Goal: Information Seeking & Learning: Find specific fact

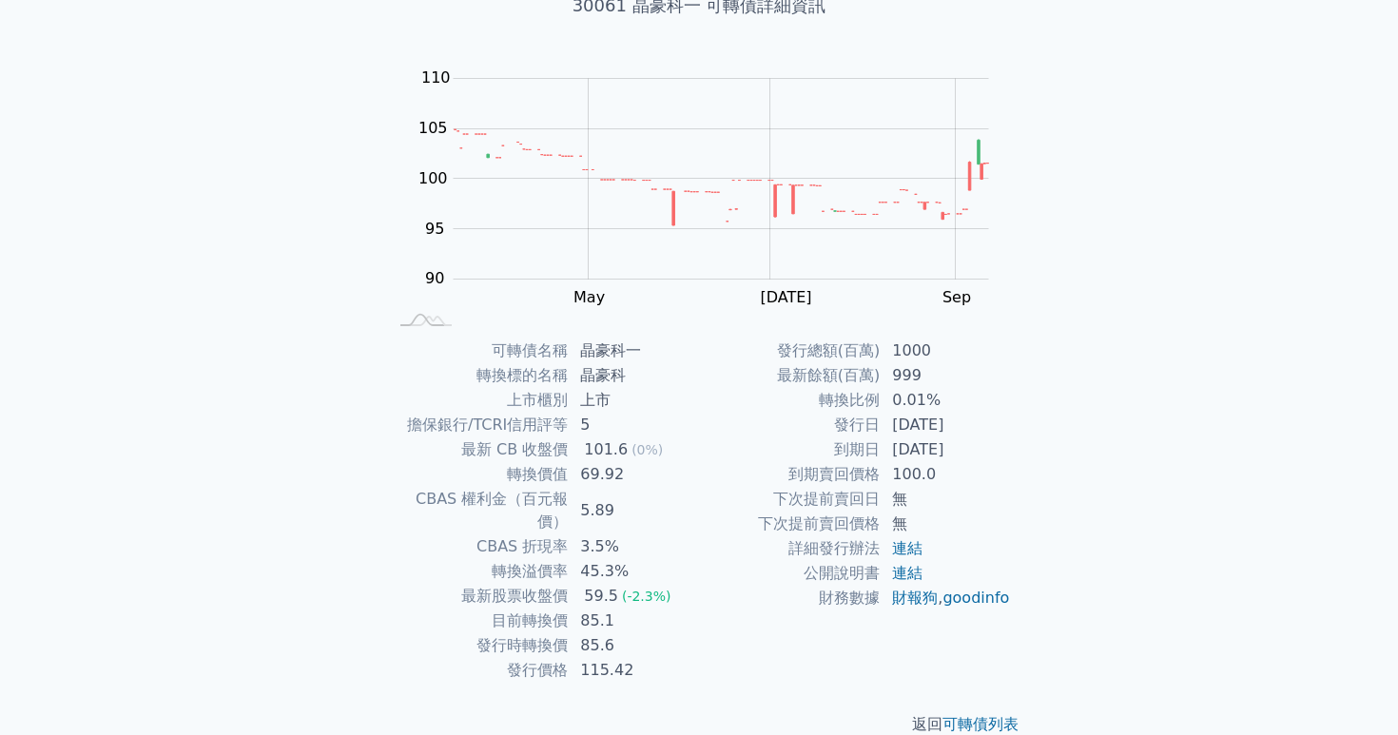
scroll to position [139, 0]
click at [960, 436] on td "[DATE]" at bounding box center [945, 447] width 130 height 25
click at [976, 452] on td "[DATE]" at bounding box center [945, 447] width 130 height 25
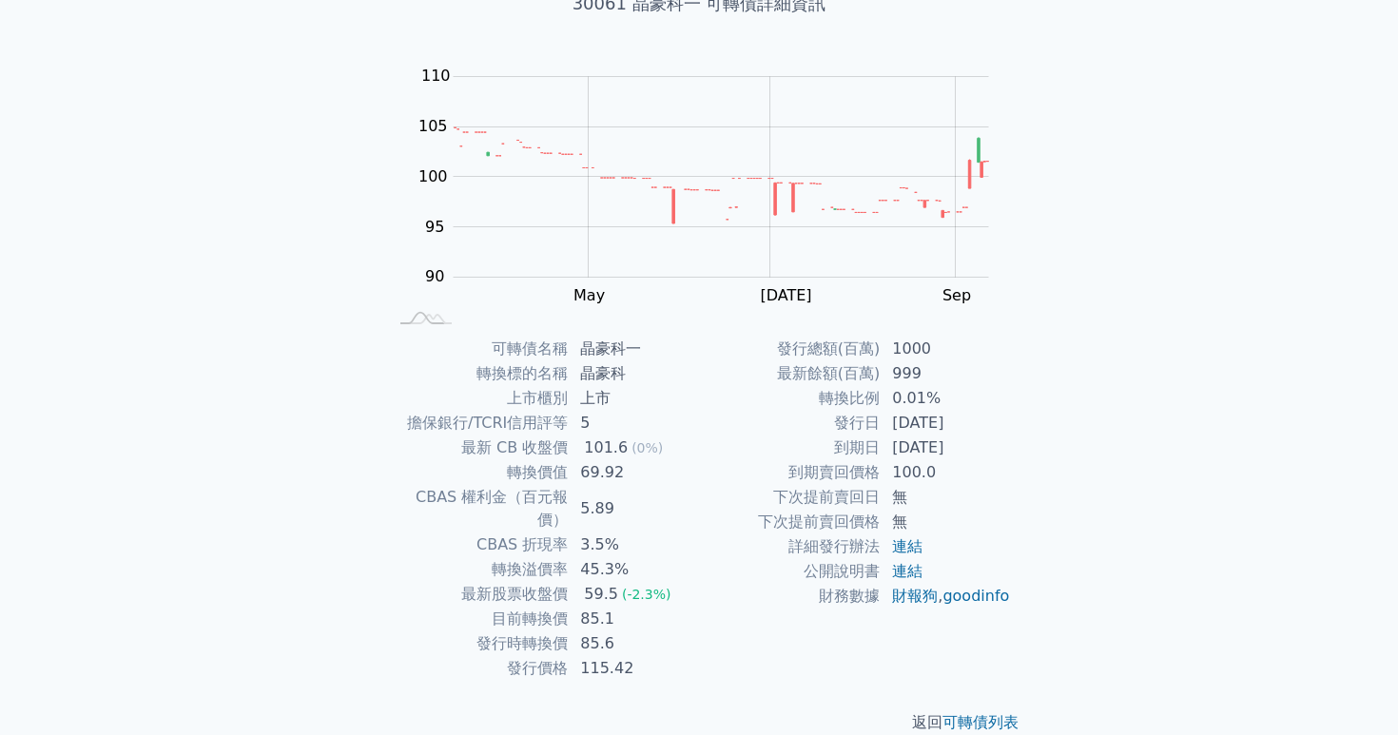
drag, startPoint x: 987, startPoint y: 451, endPoint x: 801, endPoint y: 452, distance: 186.3
click at [801, 452] on tr "到期日 [DATE]" at bounding box center [855, 447] width 312 height 25
click at [803, 520] on td "下次提前賣回價格" at bounding box center [790, 522] width 182 height 25
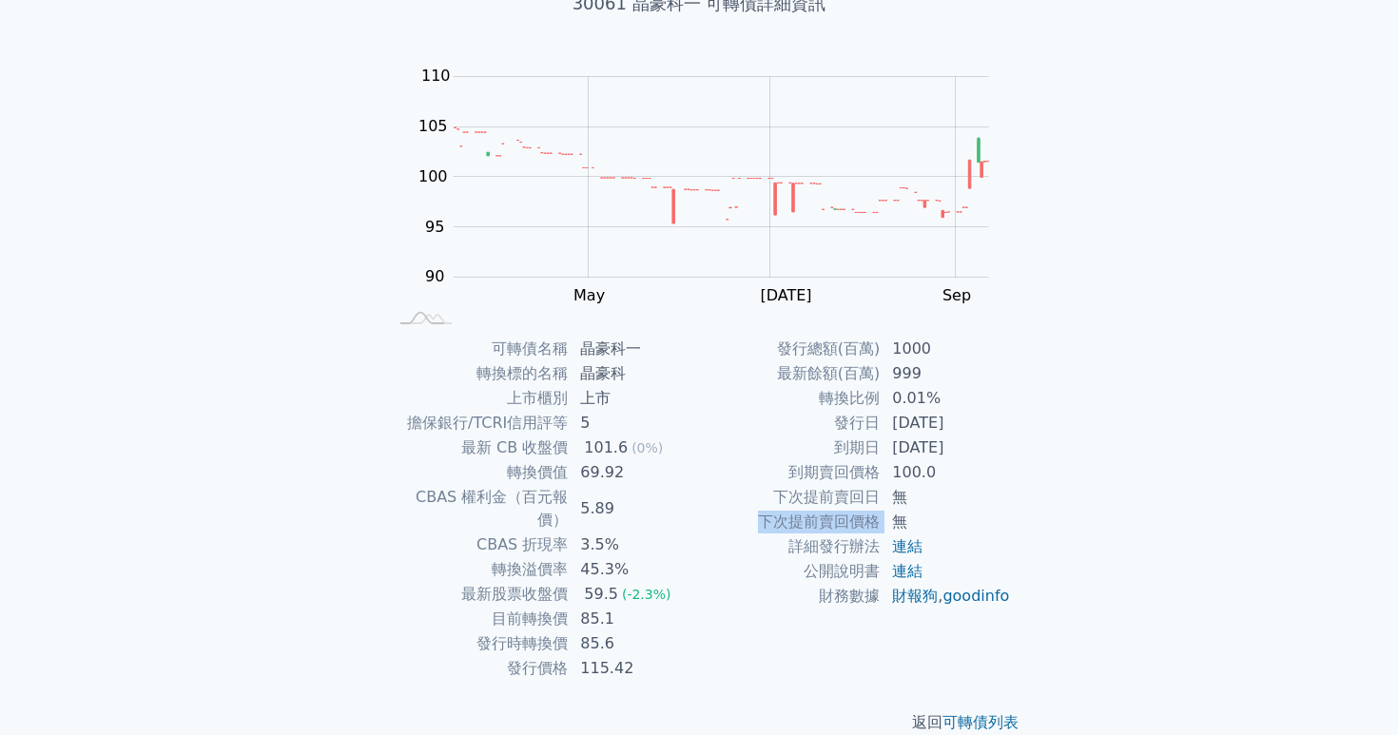
click at [818, 520] on td "下次提前賣回價格" at bounding box center [790, 522] width 182 height 25
click at [793, 526] on td "下次提前賣回價格" at bounding box center [790, 522] width 182 height 25
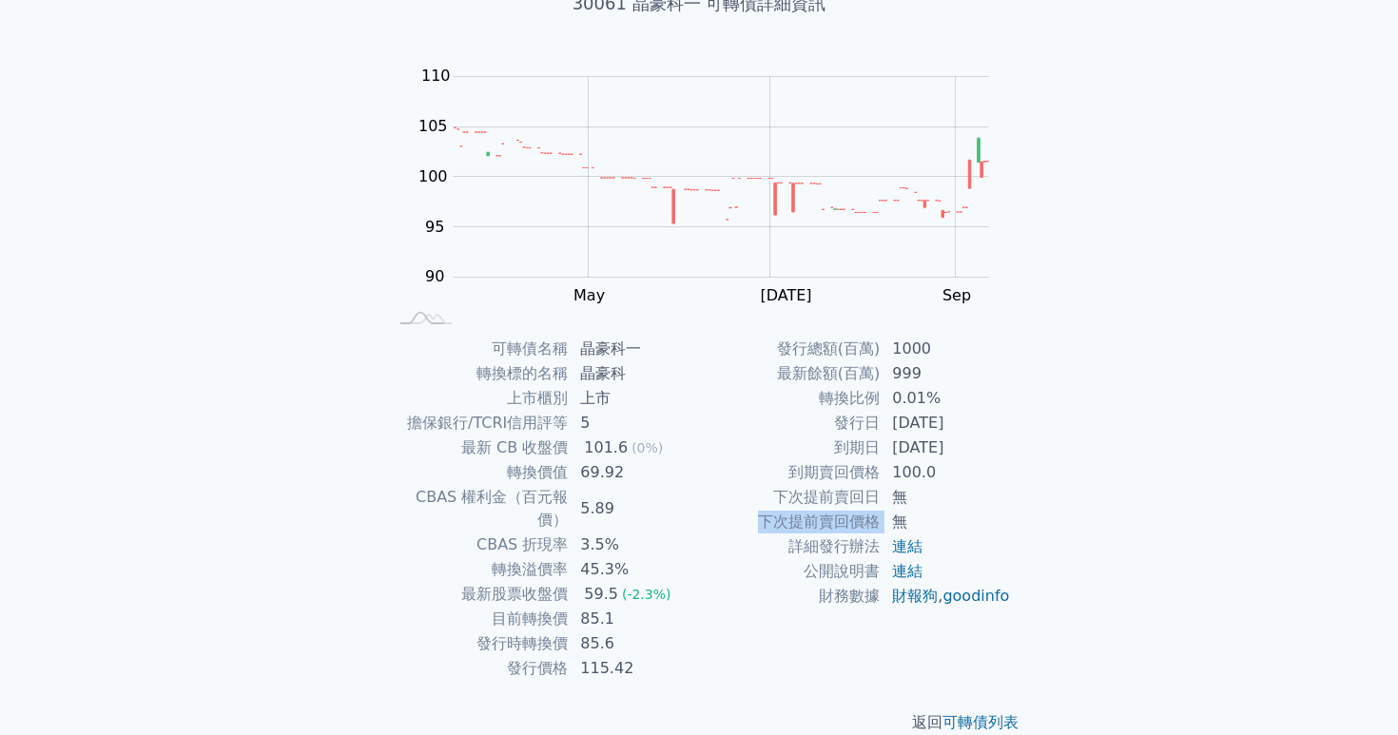
click at [793, 526] on td "下次提前賣回價格" at bounding box center [790, 522] width 182 height 25
click at [820, 517] on td "下次提前賣回價格" at bounding box center [790, 522] width 182 height 25
